Goal: Navigation & Orientation: Find specific page/section

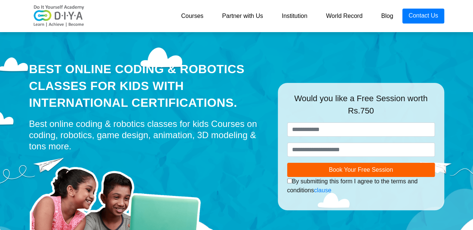
click at [194, 22] on link "Courses" at bounding box center [192, 16] width 41 height 15
click at [201, 14] on link "Courses" at bounding box center [192, 16] width 41 height 15
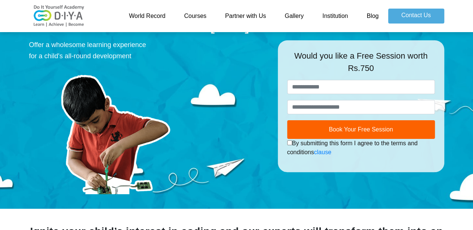
scroll to position [30, 0]
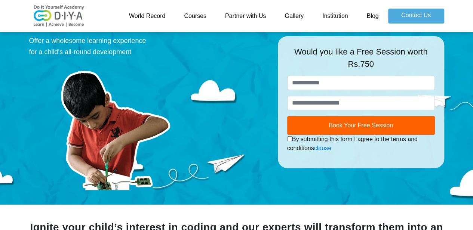
click at [298, 15] on link "Gallery" at bounding box center [294, 16] width 38 height 15
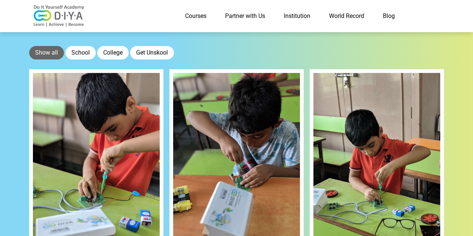
click at [450, 11] on nav "Courses Partner with Us Institution World Record Blog Contact Us" at bounding box center [236, 16] width 473 height 32
click at [84, 55] on button "School" at bounding box center [80, 52] width 30 height 13
